Goal: Navigation & Orientation: Find specific page/section

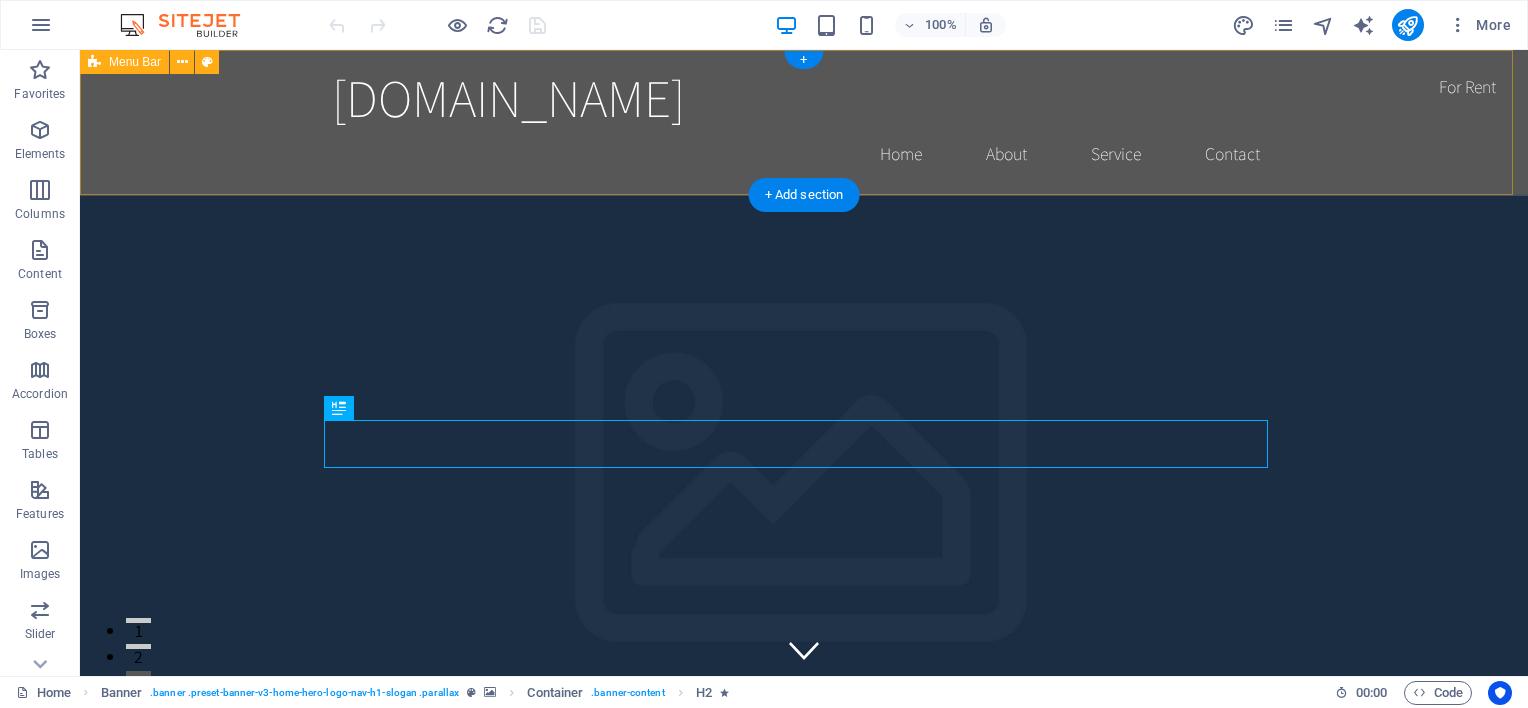
click at [1384, 113] on div "perlindungantakaful.com Home About Service Contact" at bounding box center [804, 122] width 1448 height 145
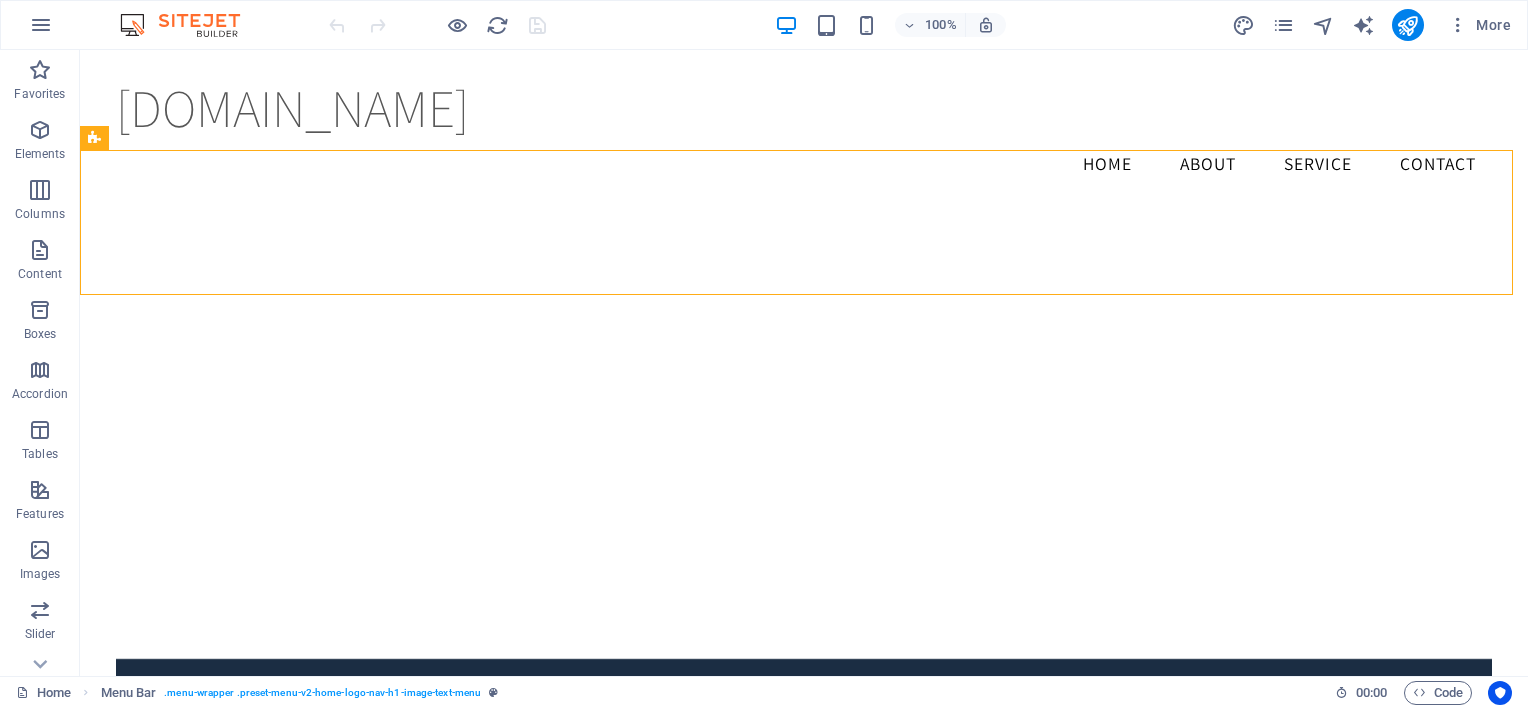
scroll to position [2513, 0]
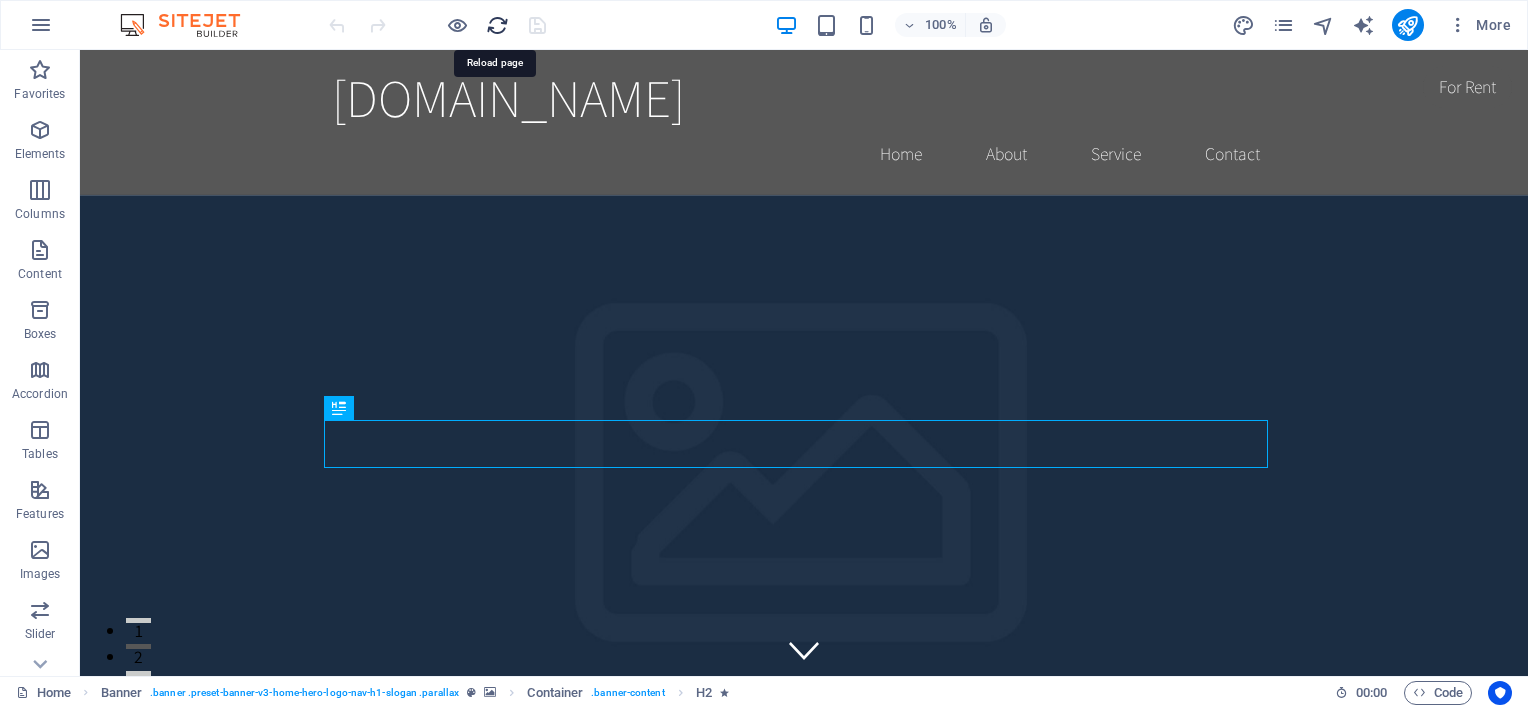
click at [500, 31] on icon "reload" at bounding box center [497, 25] width 23 height 23
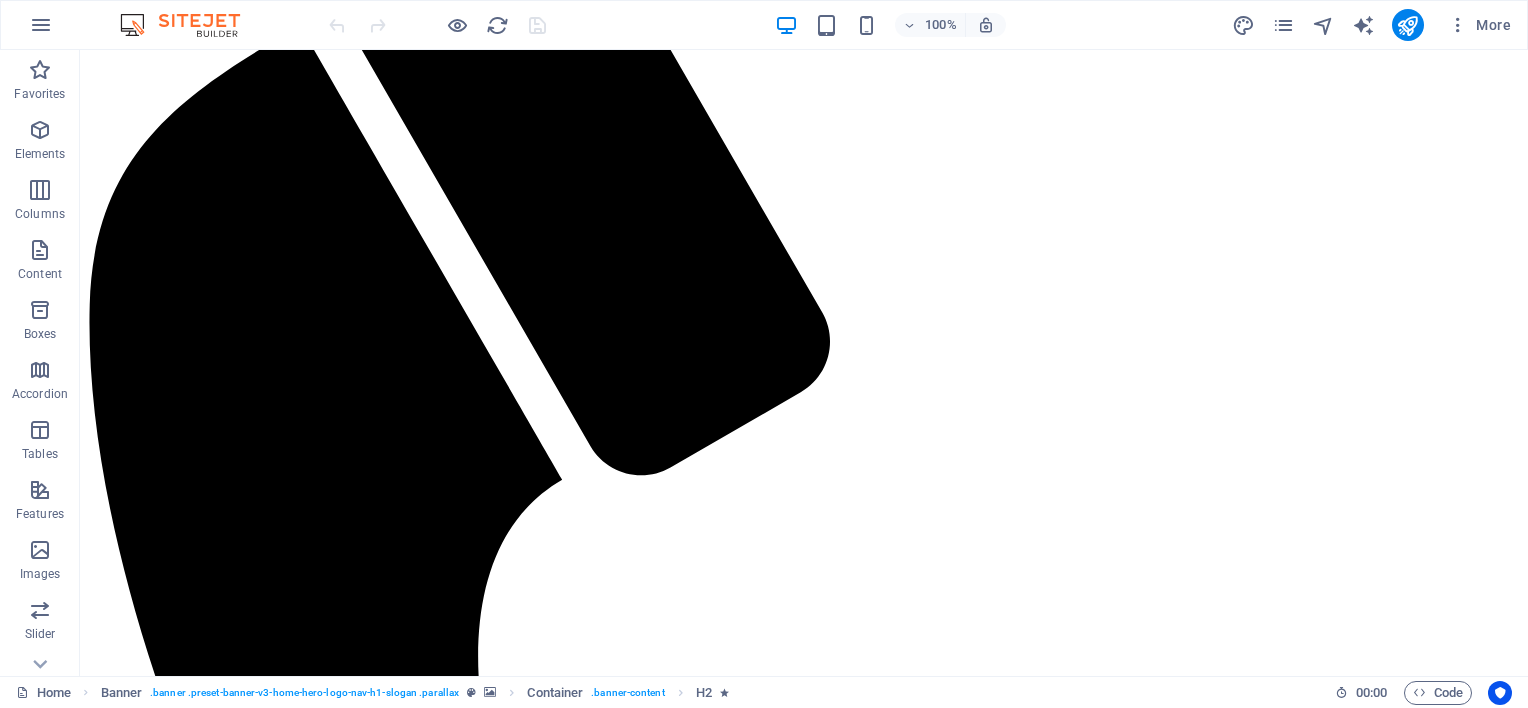
scroll to position [700, 0]
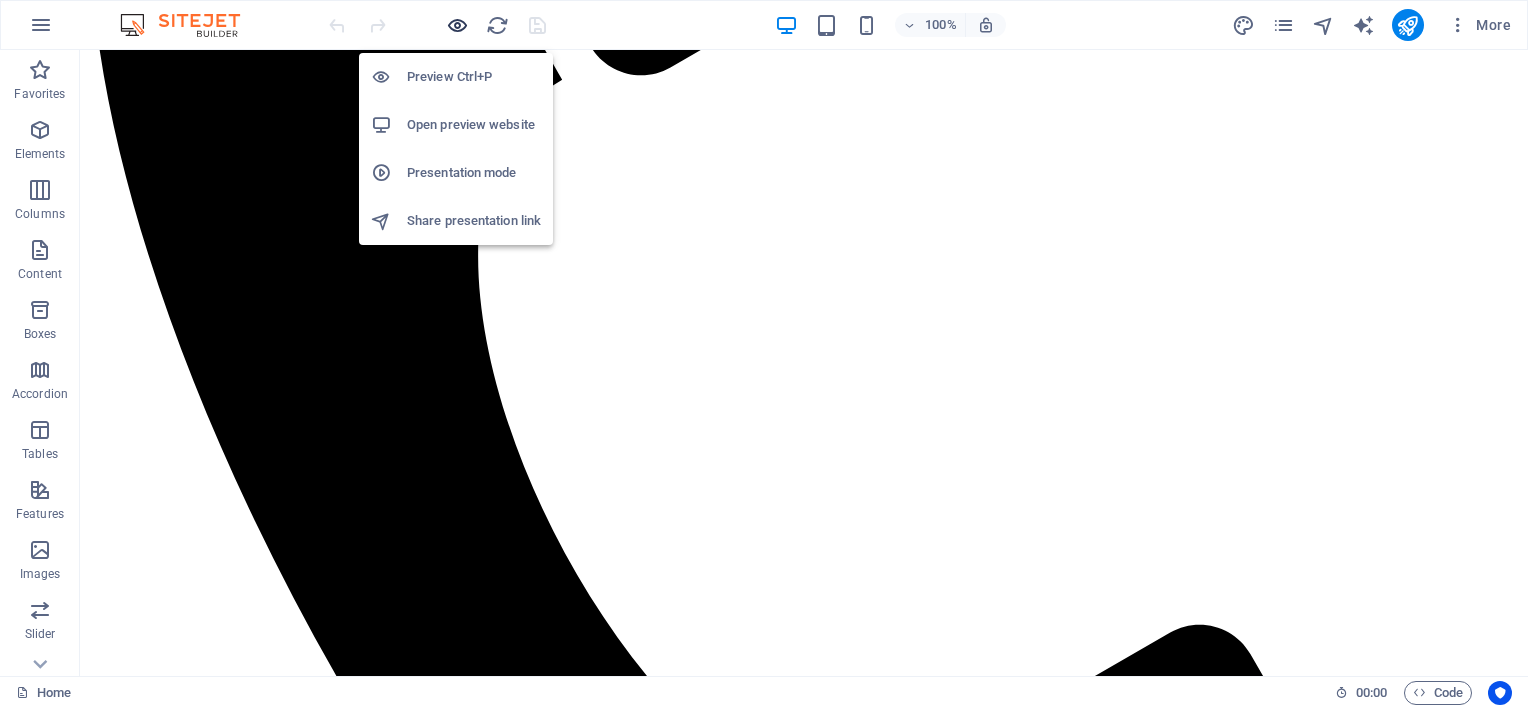
click at [456, 22] on icon "button" at bounding box center [457, 25] width 23 height 23
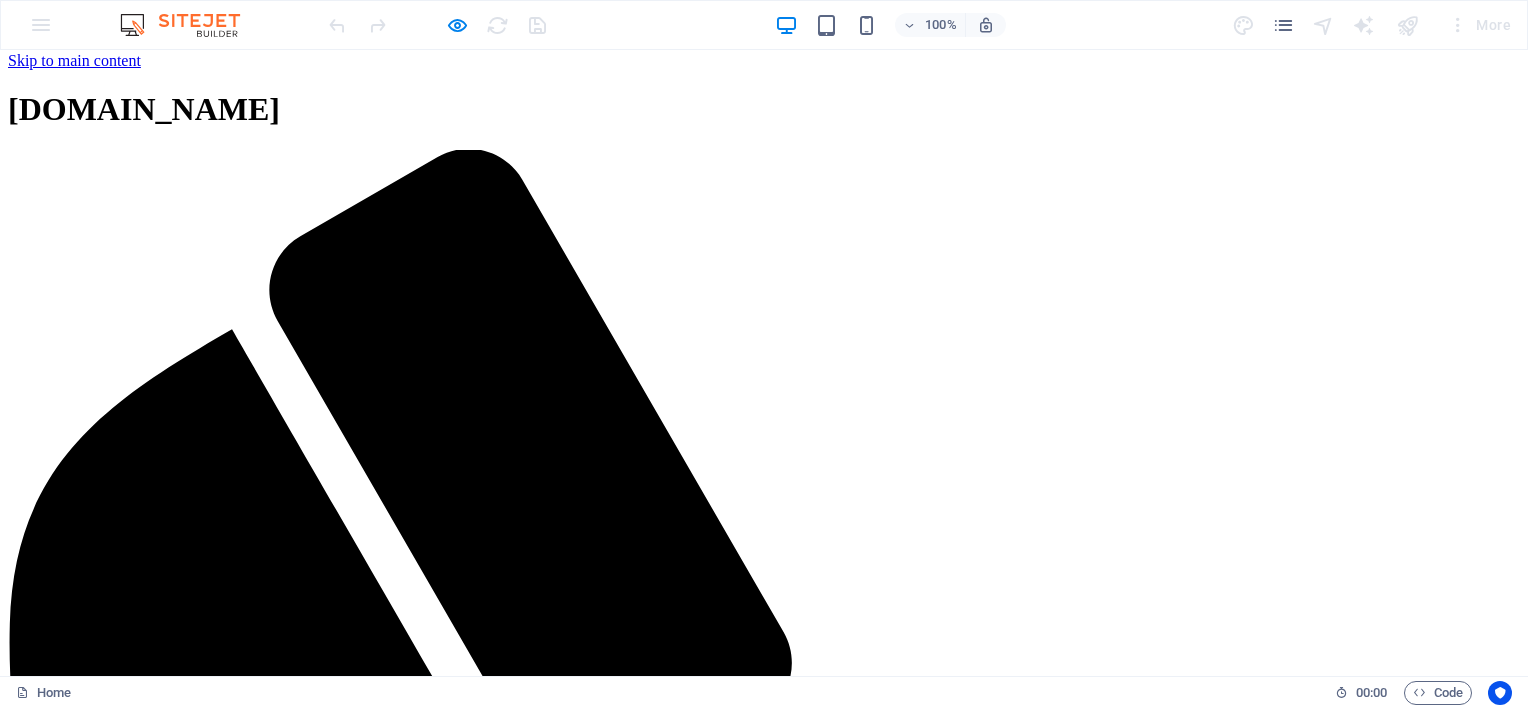
scroll to position [0, 0]
